Goal: Transaction & Acquisition: Purchase product/service

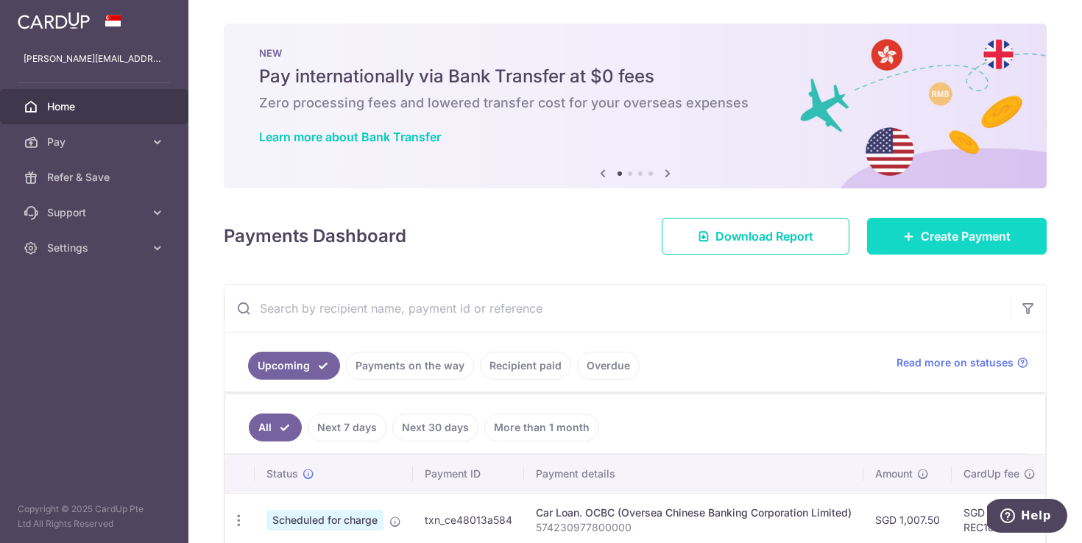
click at [937, 230] on span "Create Payment" at bounding box center [966, 236] width 90 height 18
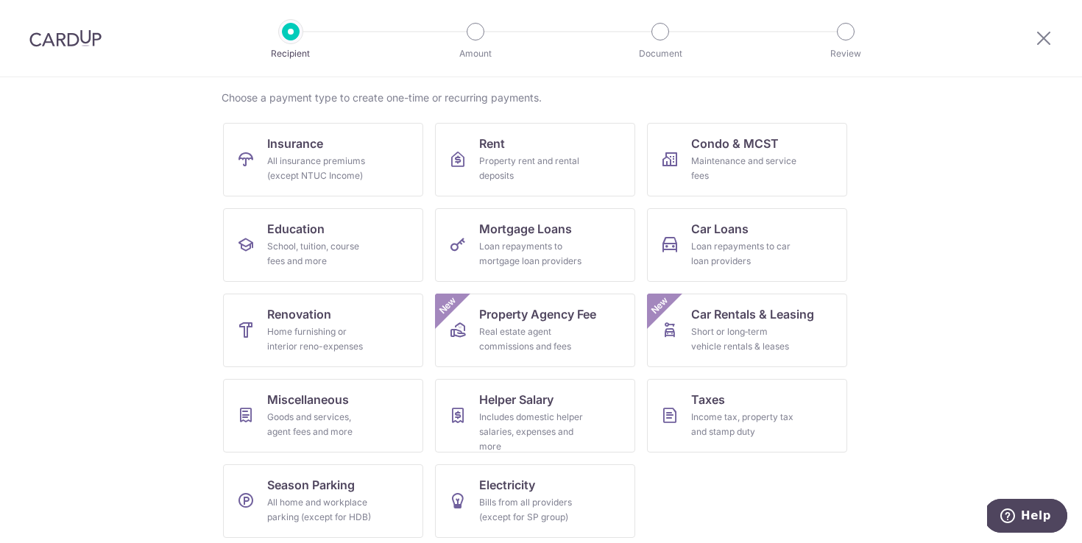
scroll to position [116, 0]
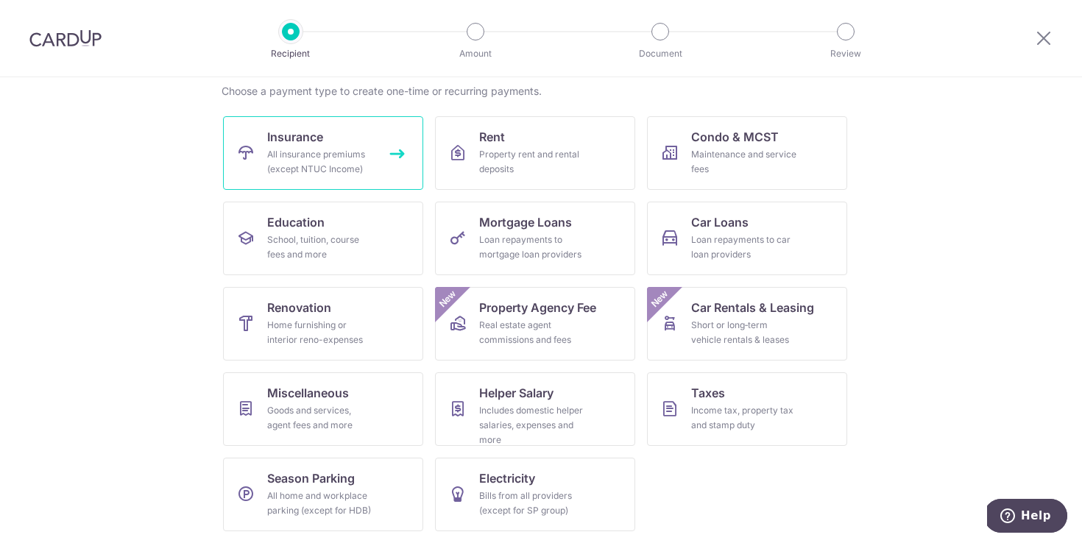
click at [350, 161] on div "All insurance premiums (except NTUC Income)" at bounding box center [320, 161] width 106 height 29
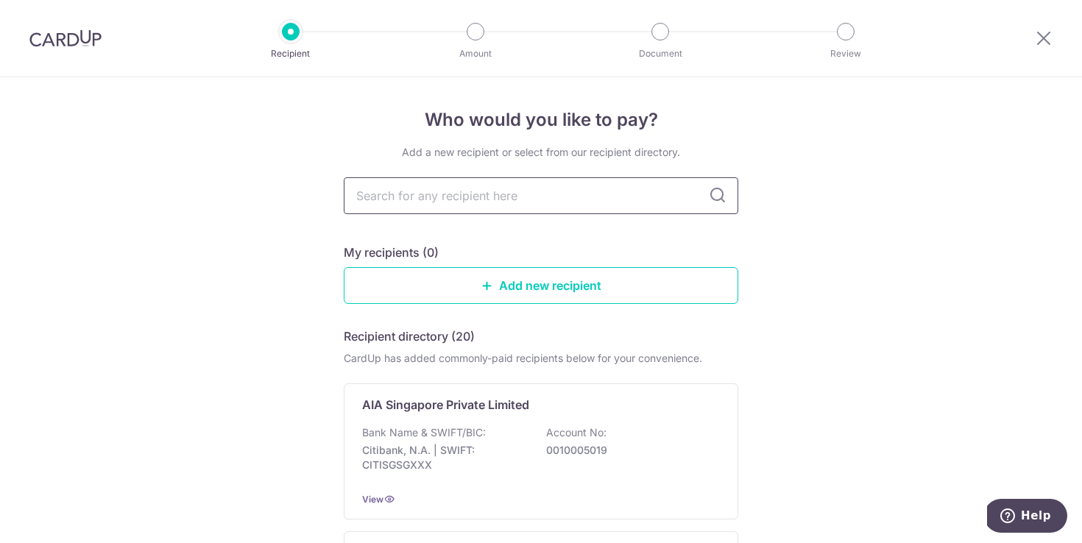
click at [441, 188] on input "text" at bounding box center [541, 195] width 394 height 37
type input "etiqa"
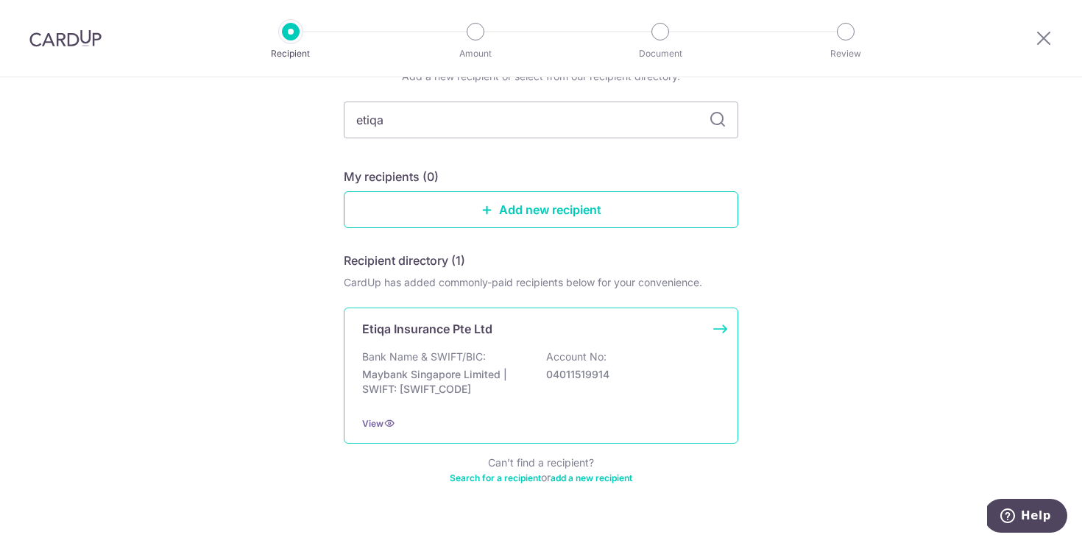
scroll to position [84, 0]
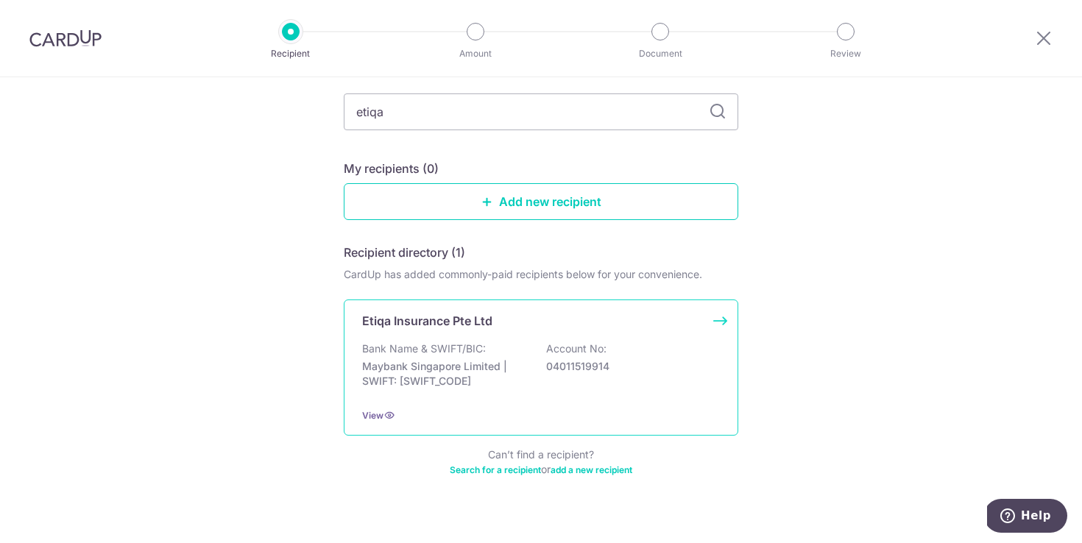
click at [402, 382] on p "Maybank Singapore Limited | SWIFT: MBBESGS2XXX" at bounding box center [444, 373] width 165 height 29
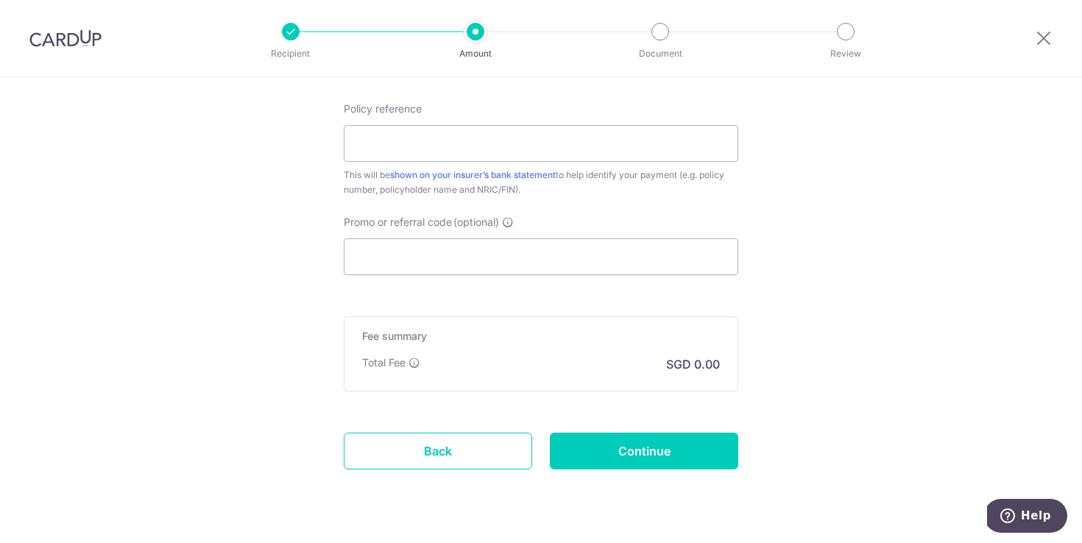
scroll to position [833, 0]
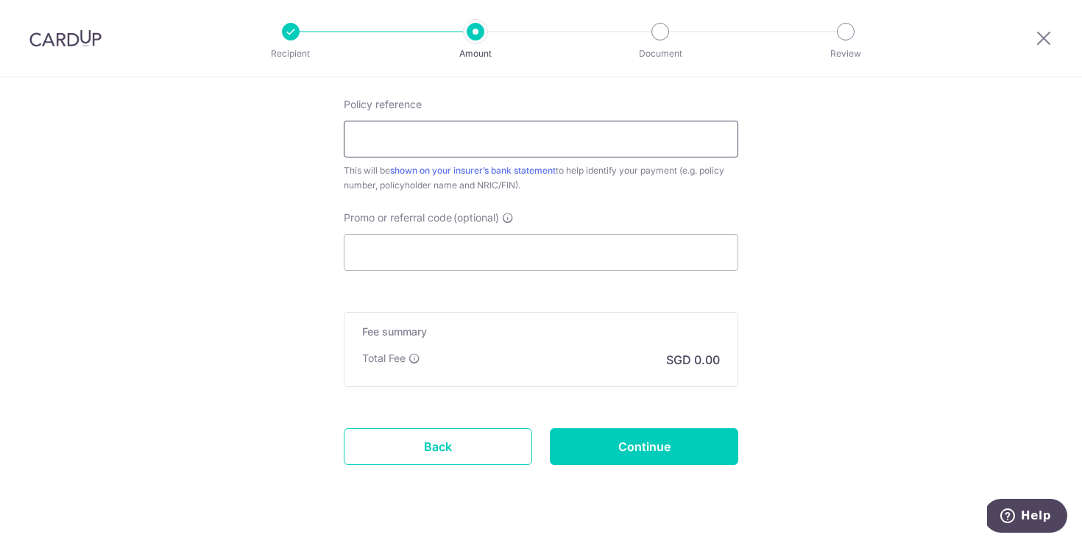
click at [617, 146] on input "Policy reference" at bounding box center [541, 139] width 394 height 37
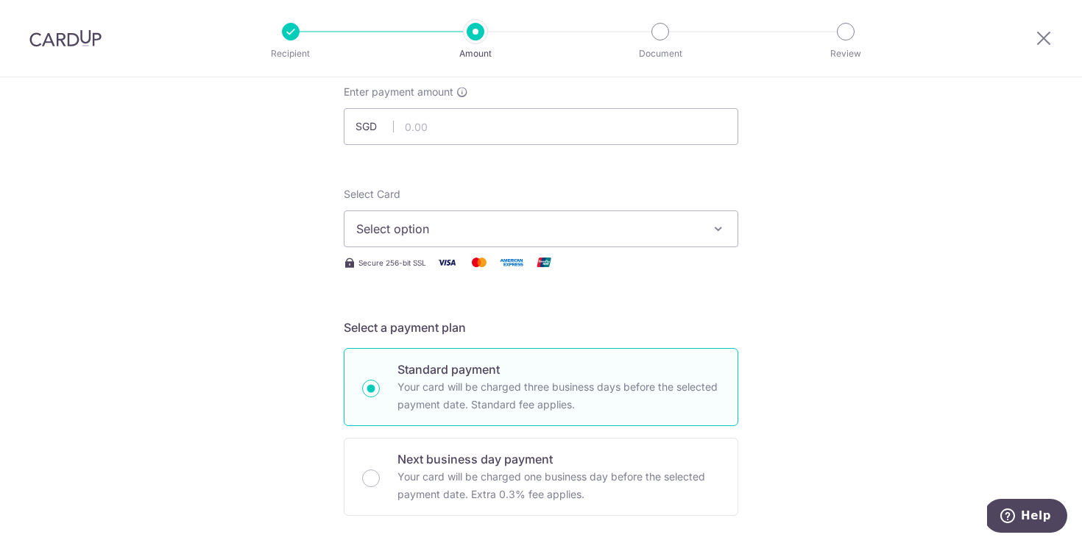
scroll to position [44, 0]
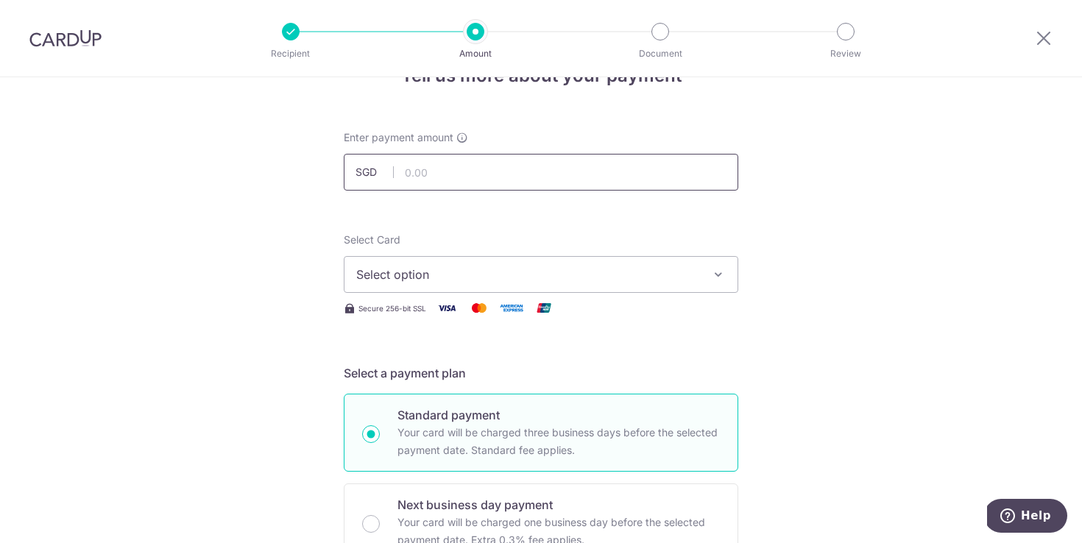
click at [440, 172] on input "text" at bounding box center [541, 172] width 394 height 37
click at [451, 281] on span "Select option" at bounding box center [527, 275] width 343 height 18
type input "2,219.57"
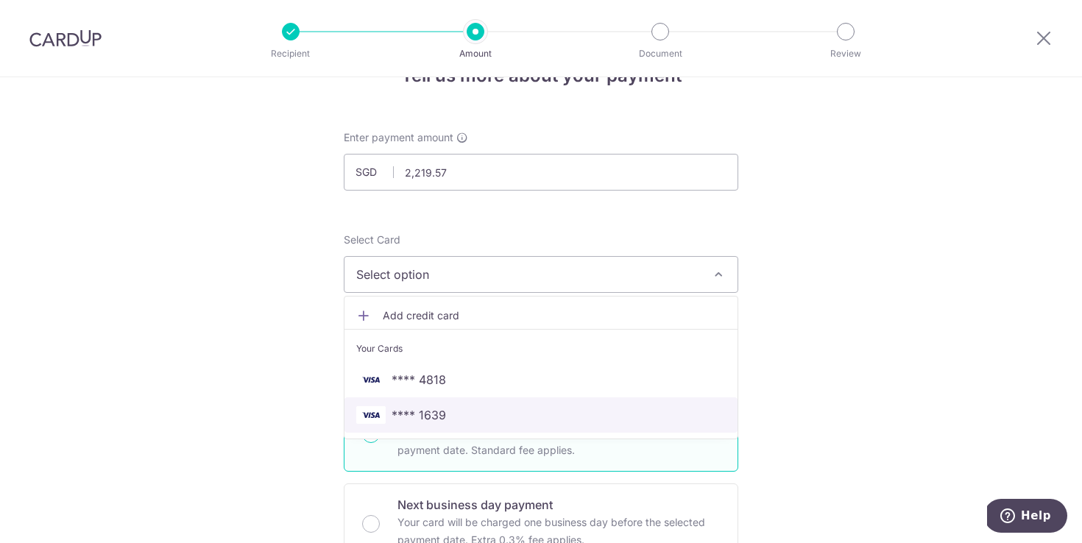
click at [408, 424] on link "**** 1639" at bounding box center [540, 414] width 393 height 35
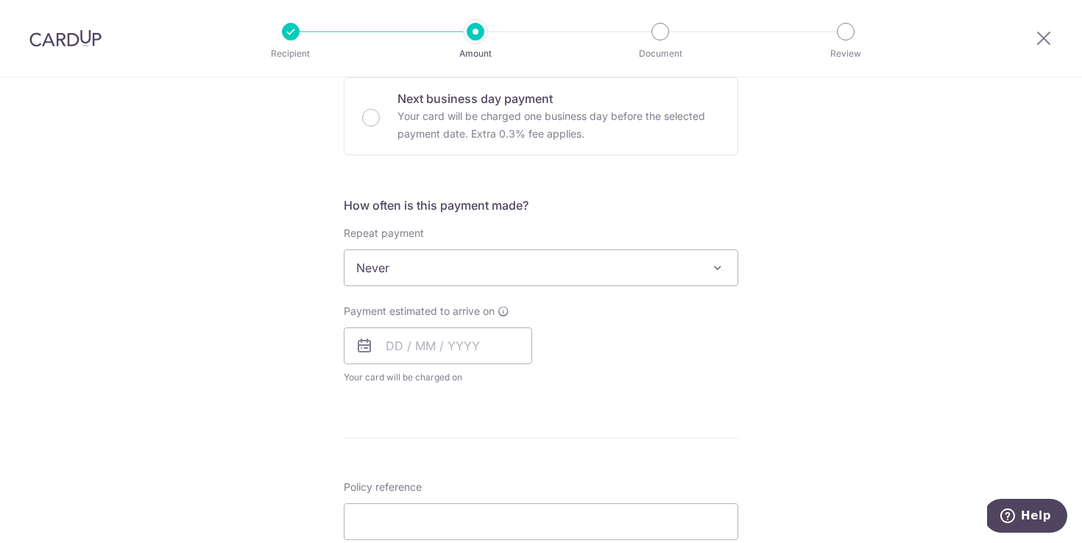
scroll to position [453, 0]
click at [388, 346] on input "text" at bounding box center [438, 343] width 188 height 37
click at [400, 513] on link "15" at bounding box center [403, 507] width 24 height 24
type input "[DATE]"
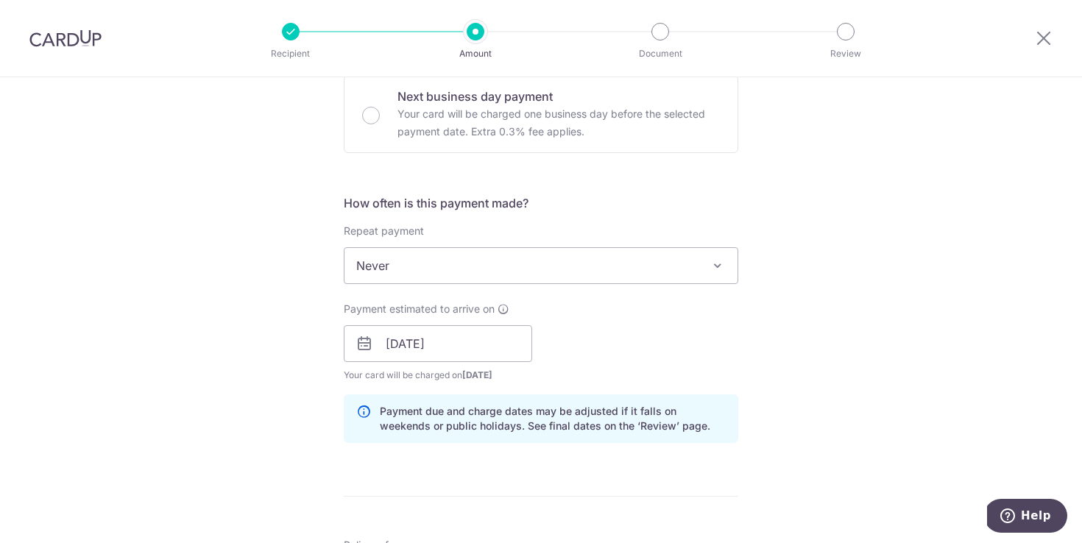
click at [686, 348] on div "Payment estimated to arrive on 15/09/2025 Prev Next Sep Oct Nov Dec 2025 2026 2…" at bounding box center [541, 342] width 412 height 81
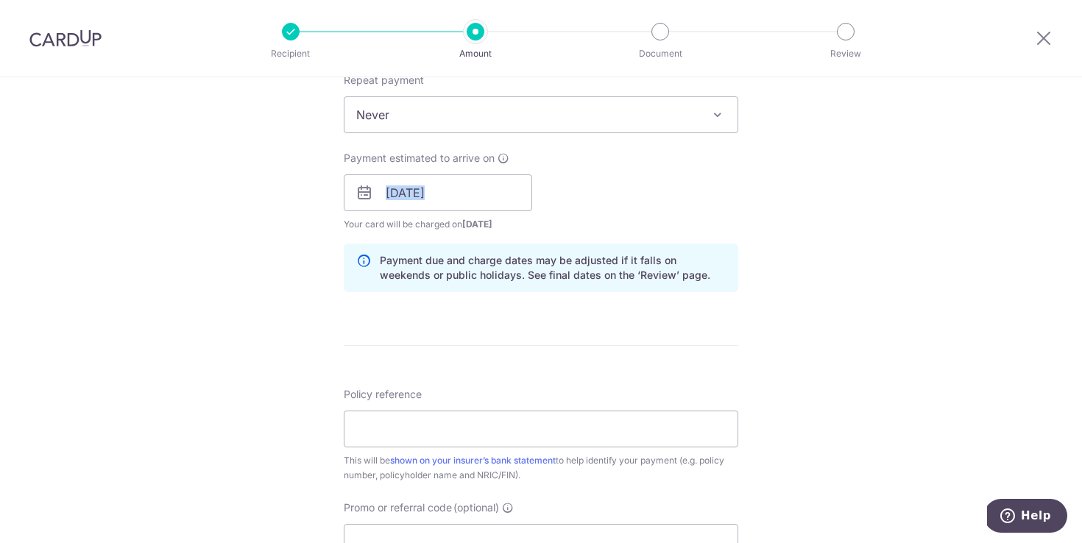
scroll to position [608, 0]
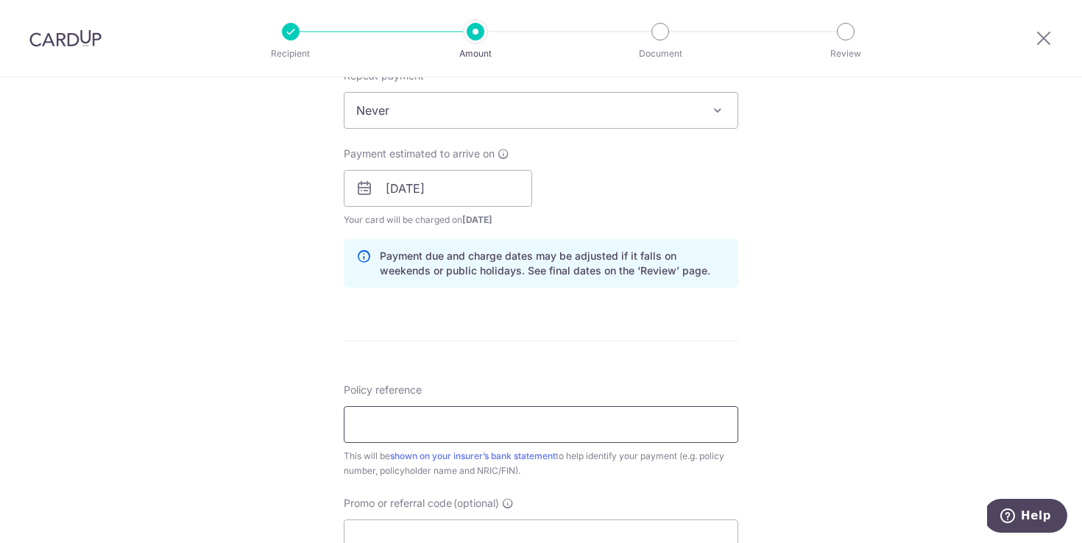
click at [503, 423] on input "Policy reference" at bounding box center [541, 424] width 394 height 37
type input "m"
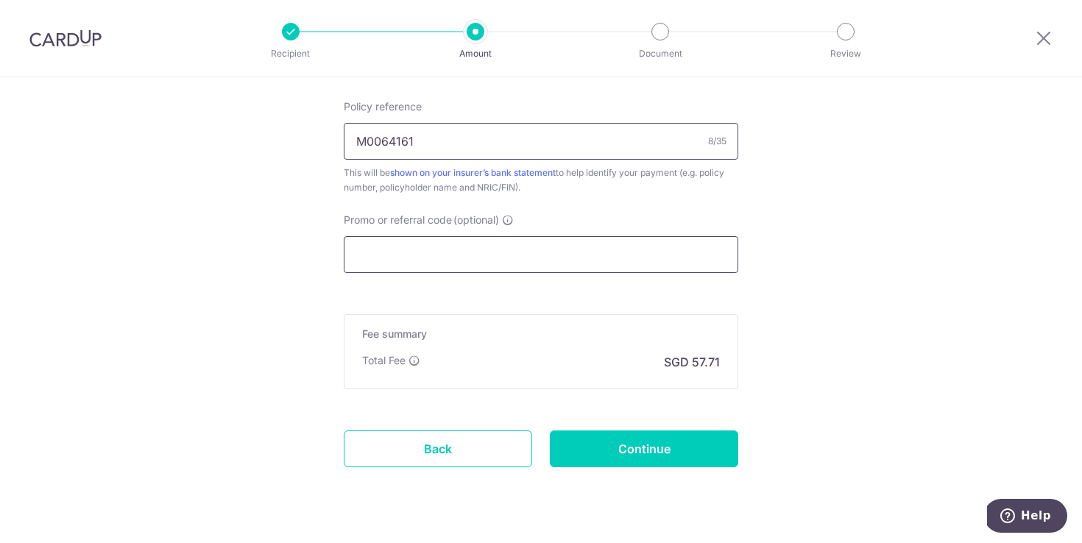
scroll to position [905, 0]
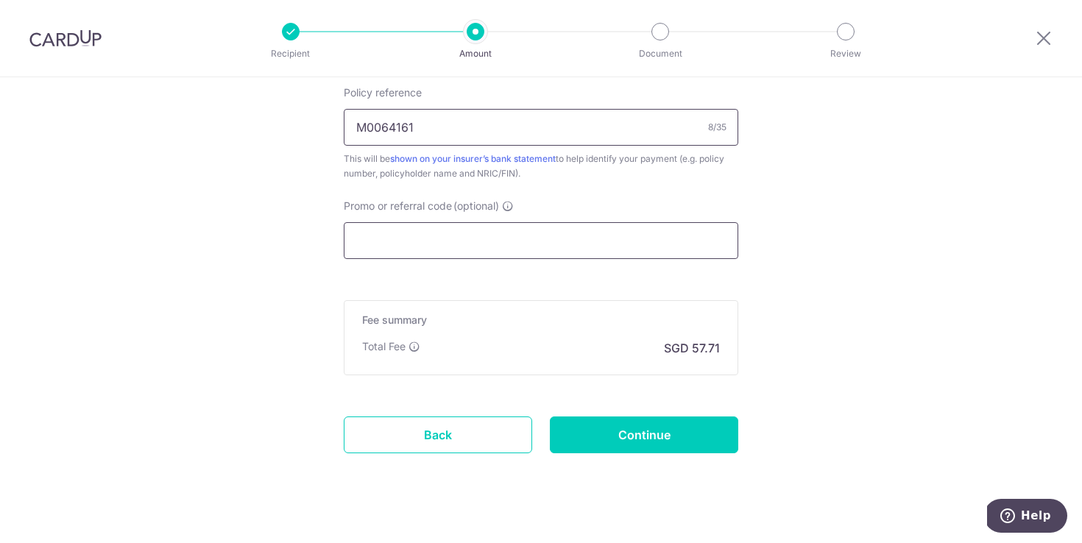
type input "M0064161"
click at [600, 240] on input "Promo or referral code (optional)" at bounding box center [541, 240] width 394 height 37
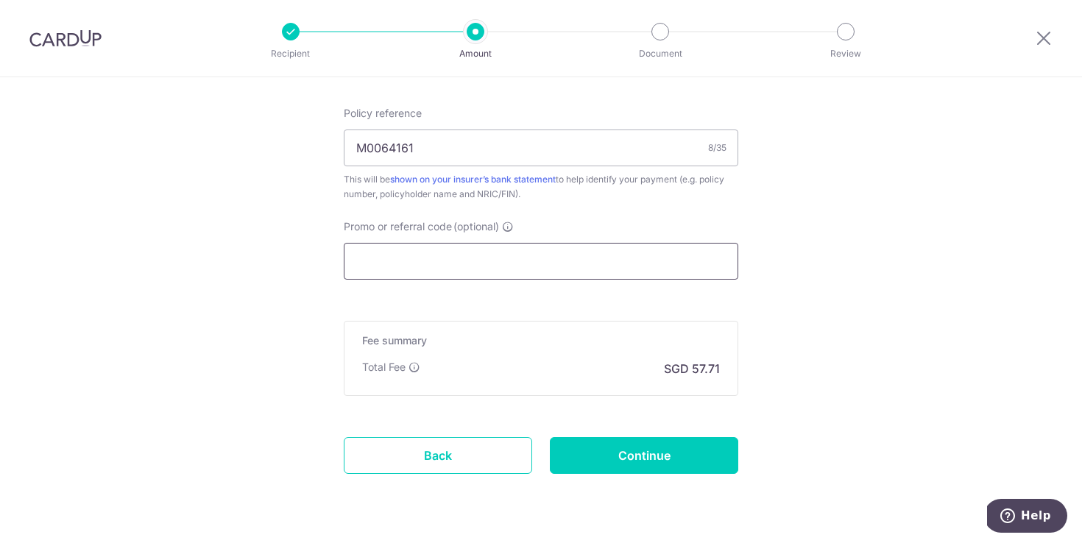
scroll to position [882, 0]
paste input "OFF225"
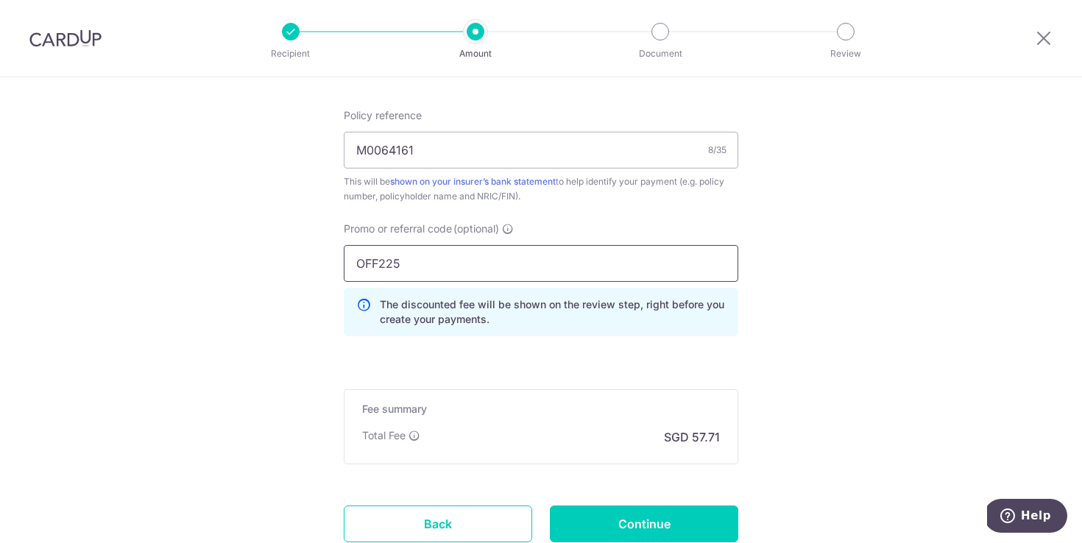
type input "OFF225"
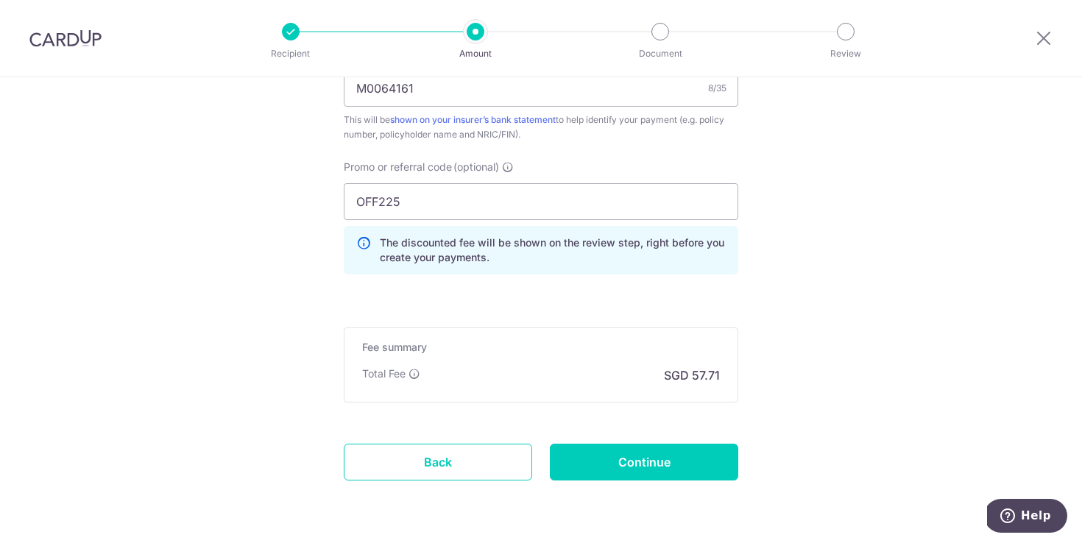
scroll to position [974, 0]
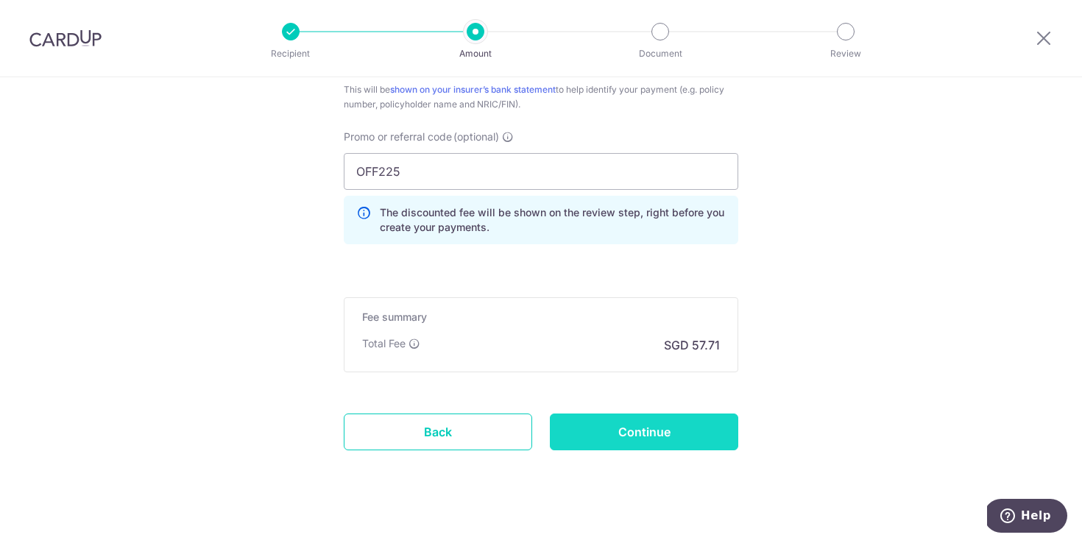
click at [648, 440] on input "Continue" at bounding box center [644, 432] width 188 height 37
type input "Create Schedule"
